Goal: Navigation & Orientation: Find specific page/section

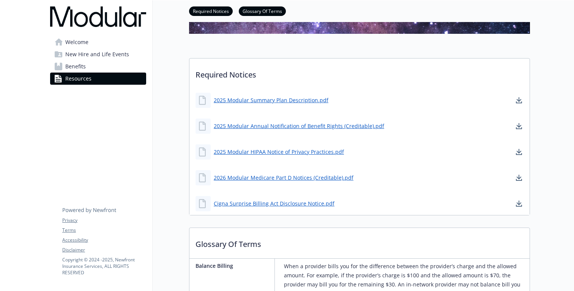
scroll to position [133, 0]
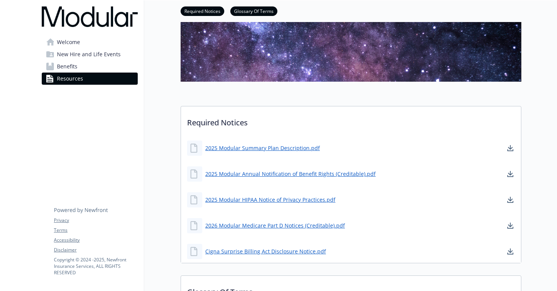
scroll to position [102, 0]
